Goal: Information Seeking & Learning: Understand process/instructions

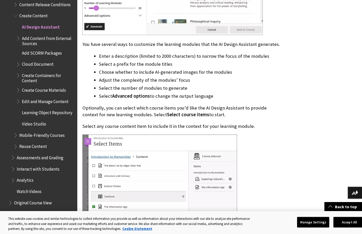
scroll to position [1067, 0]
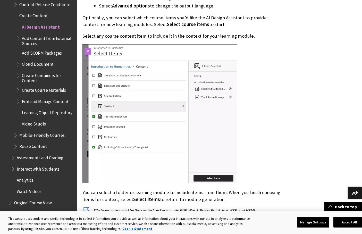
click at [207, 141] on img at bounding box center [159, 113] width 155 height 139
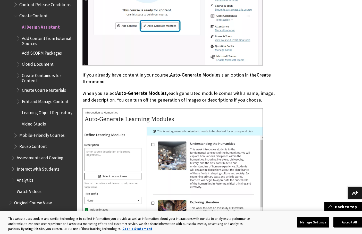
scroll to position [781, 0]
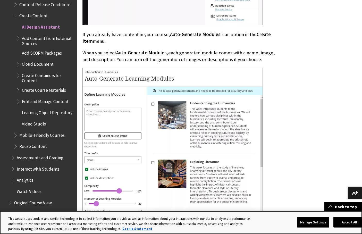
click at [351, 225] on button "Accept All" at bounding box center [349, 222] width 32 height 11
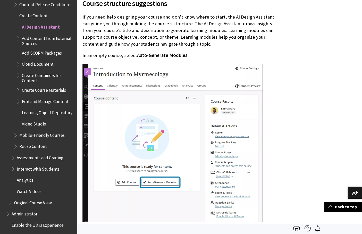
scroll to position [760, 0]
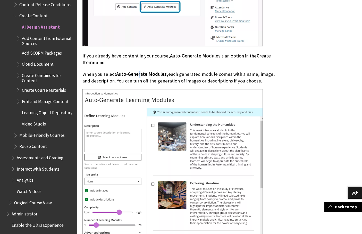
click at [139, 71] on span "Auto-Generate Modules," at bounding box center [142, 74] width 52 height 6
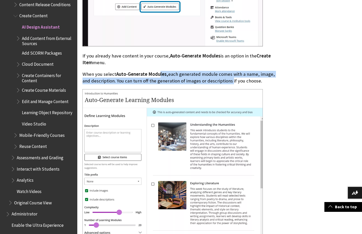
drag, startPoint x: 172, startPoint y: 59, endPoint x: 221, endPoint y: 62, distance: 49.3
click at [221, 71] on p "When you select Auto-Generate Modules, each generated module comes with a name,…" at bounding box center [181, 77] width 198 height 13
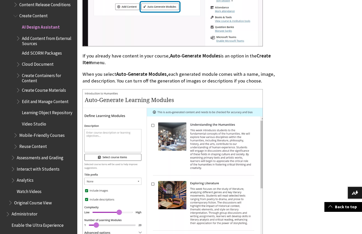
click at [221, 71] on p "When you select Auto-Generate Modules, each generated module comes with a name,…" at bounding box center [181, 77] width 198 height 13
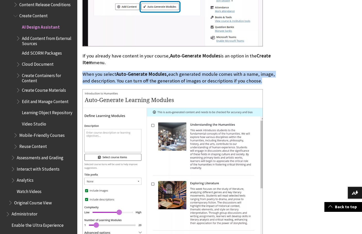
click at [214, 71] on p "When you select Auto-Generate Modules, each generated module comes with a name,…" at bounding box center [181, 77] width 198 height 13
click at [183, 71] on p "When you select Auto-Generate Modules, each generated module comes with a name,…" at bounding box center [181, 77] width 198 height 13
click at [172, 71] on p "When you select Auto-Generate Modules, each generated module comes with a name,…" at bounding box center [181, 77] width 198 height 13
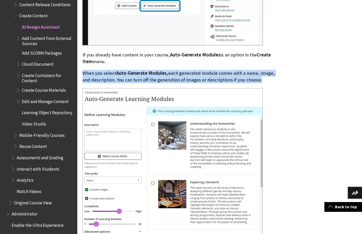
scroll to position [930, 0]
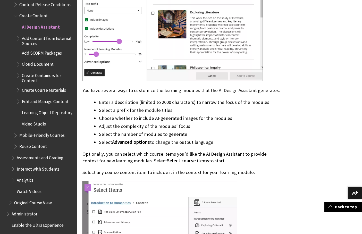
click at [119, 99] on li "Enter a description (limited to 2000 characters) to narrow the focus of the mod…" at bounding box center [190, 102] width 182 height 7
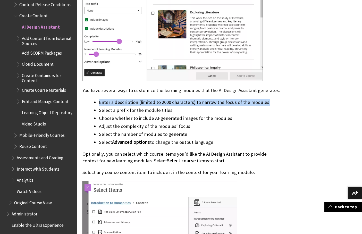
drag, startPoint x: 119, startPoint y: 87, endPoint x: 115, endPoint y: 87, distance: 3.1
click at [119, 99] on li "Enter a description (limited to 2000 characters) to narrow the focus of the mod…" at bounding box center [190, 102] width 182 height 7
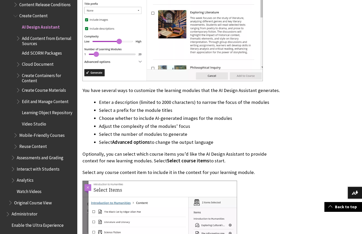
click at [103, 87] on p "You have several ways to customize the learning modules that the AI Design Assi…" at bounding box center [181, 90] width 198 height 7
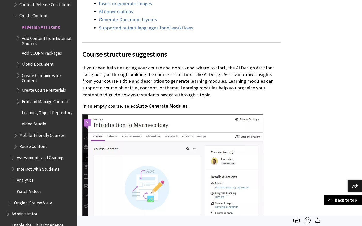
scroll to position [1366, 0]
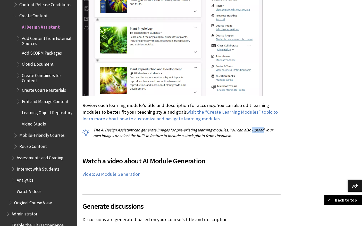
click at [157, 127] on p "The AI Design Assistant can generate images for pre-existing learning modules. …" at bounding box center [181, 133] width 198 height 12
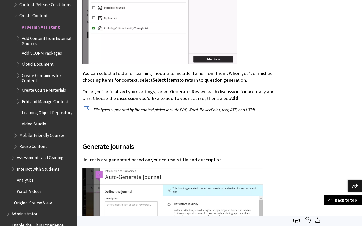
scroll to position [1778, 0]
